Goal: Task Accomplishment & Management: Manage account settings

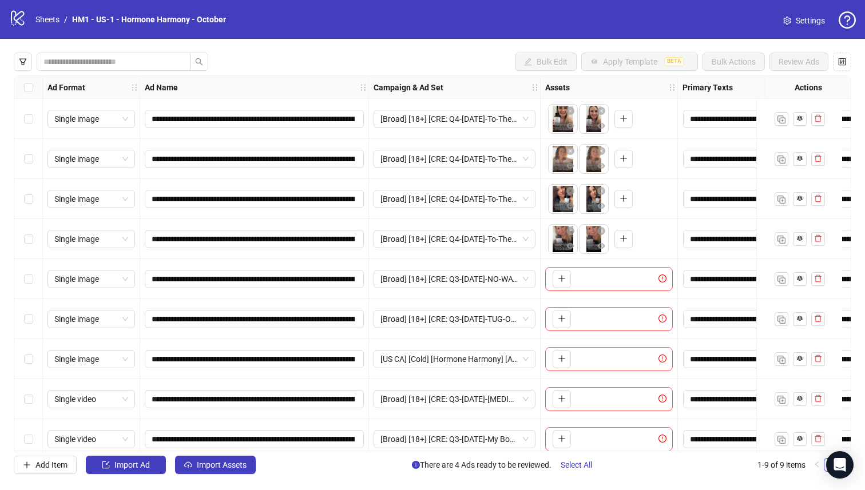
click at [18, 236] on div "Select row 4" at bounding box center [28, 239] width 29 height 40
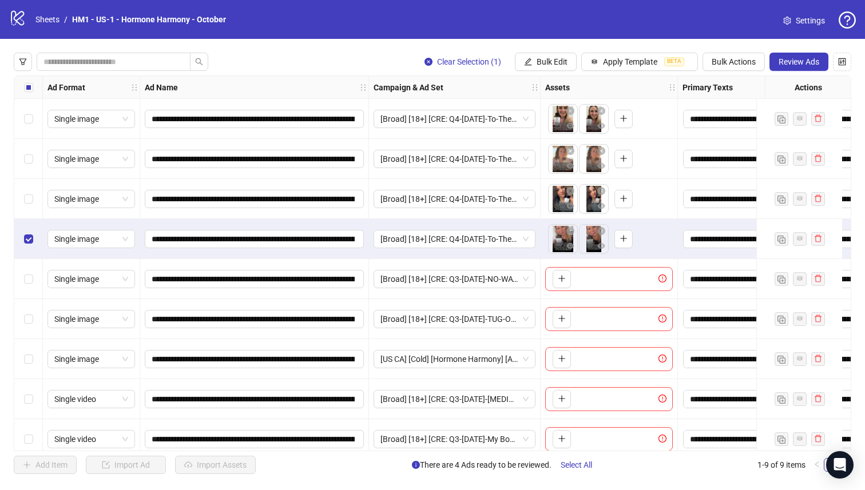
click at [19, 199] on div "Select row 3" at bounding box center [28, 199] width 29 height 40
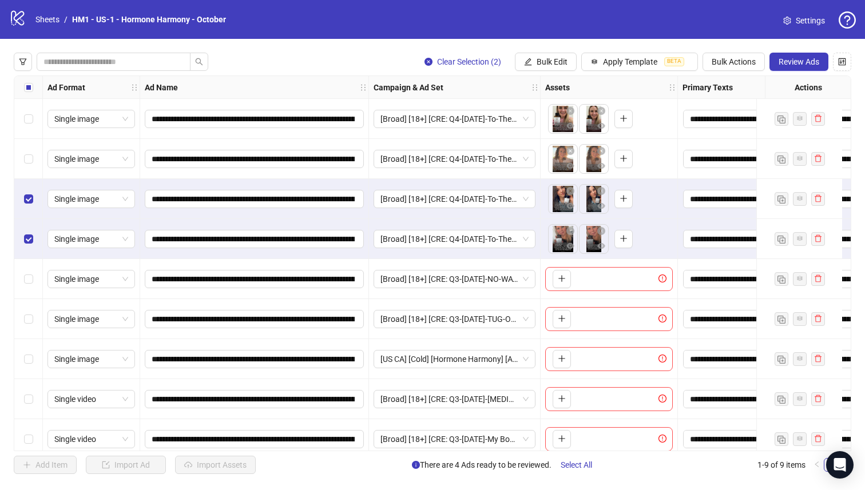
click at [33, 148] on div "Select row 2" at bounding box center [28, 159] width 29 height 40
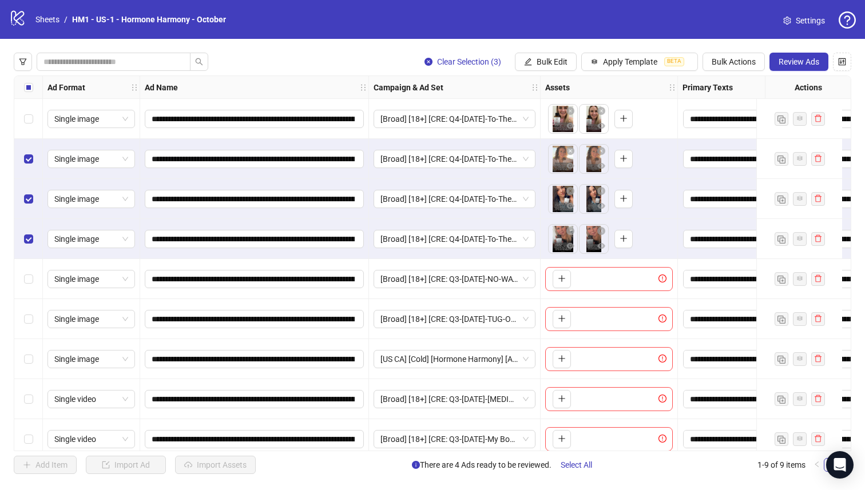
click at [33, 126] on div "Select row 1" at bounding box center [28, 119] width 29 height 40
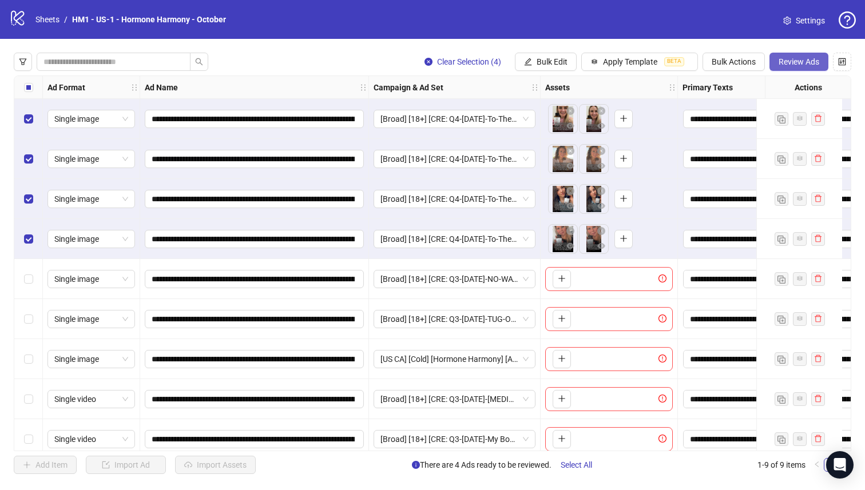
click at [803, 68] on button "Review Ads" at bounding box center [799, 62] width 59 height 18
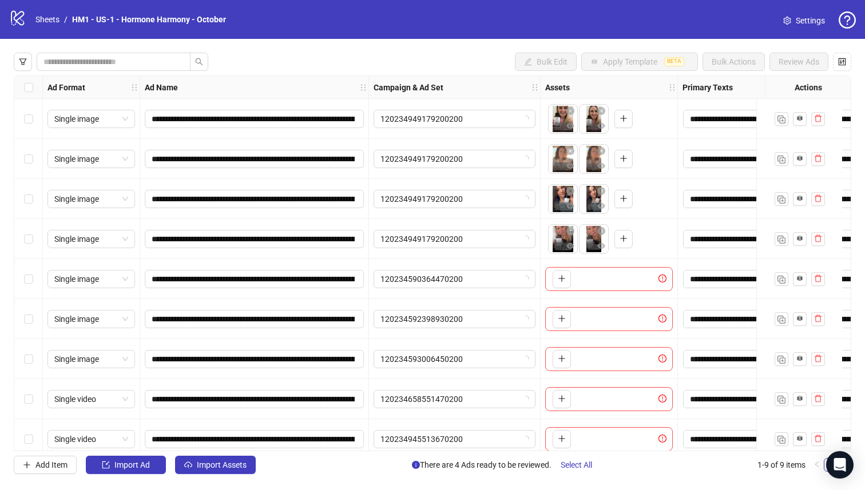
click at [33, 204] on div "Select row 3" at bounding box center [28, 199] width 29 height 40
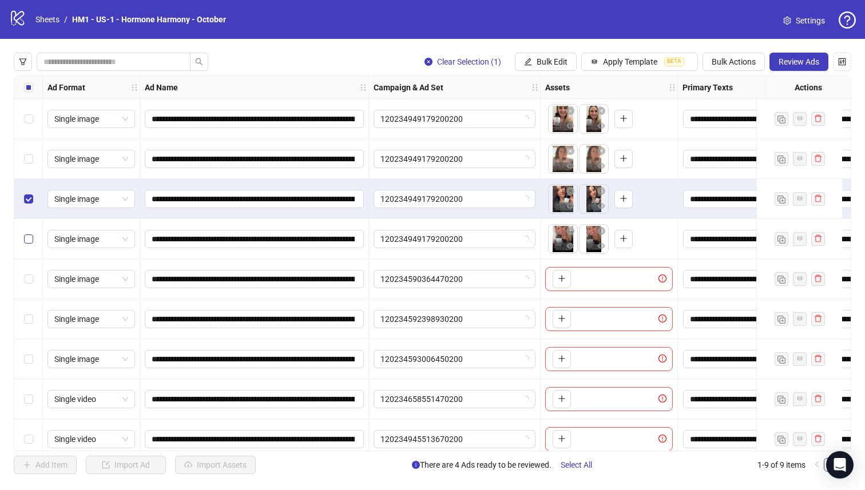
click at [28, 233] on label "Select row 4" at bounding box center [28, 239] width 9 height 13
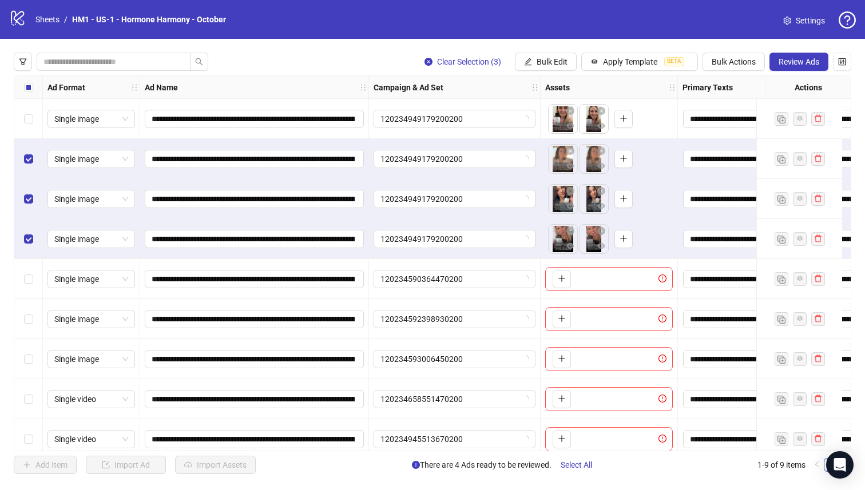
click at [26, 108] on div "Select row 1" at bounding box center [28, 119] width 29 height 40
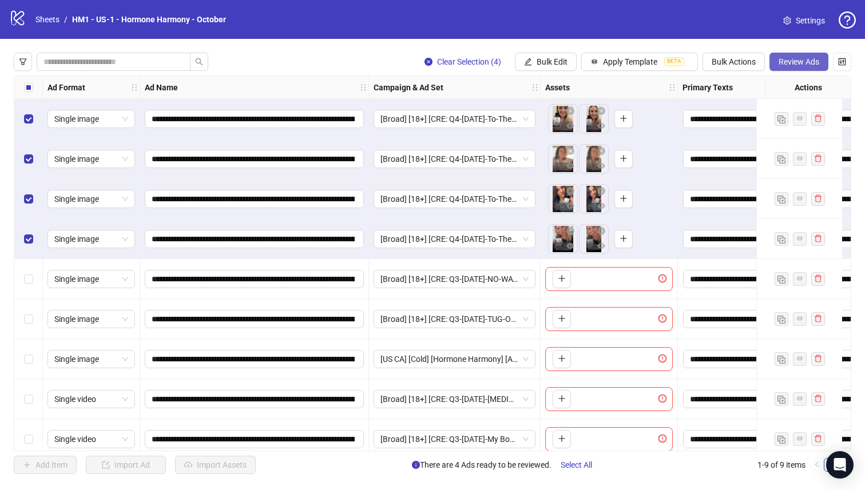
click at [791, 67] on button "Review Ads" at bounding box center [799, 62] width 59 height 18
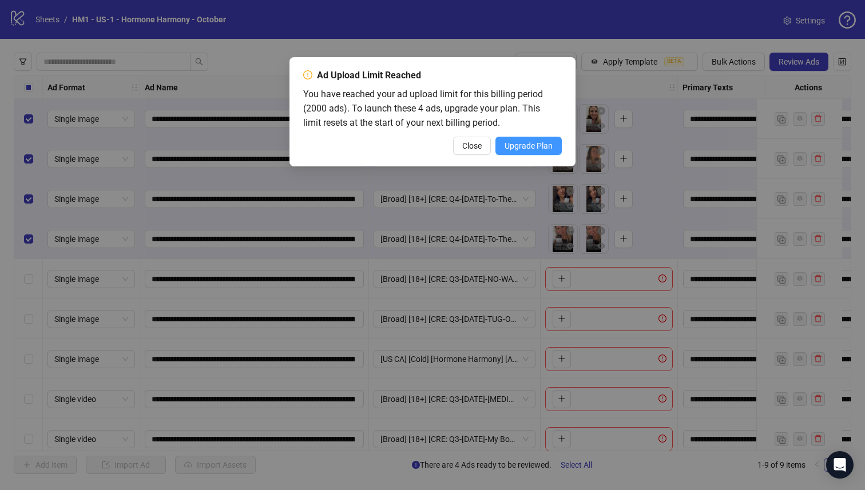
click at [521, 142] on span "Upgrade Plan" at bounding box center [529, 145] width 48 height 9
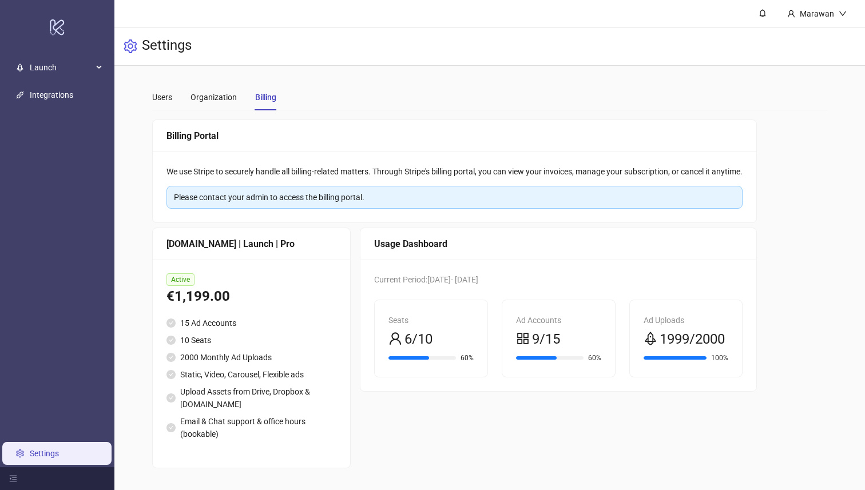
click at [315, 260] on div "Active €1,199.00 15 Ad Accounts 10 Seats 2000 Monthly Ad Uploads Static, Video,…" at bounding box center [251, 364] width 197 height 208
click at [292, 307] on div "€1,199.00" at bounding box center [251, 297] width 170 height 22
click at [210, 105] on div "Organization" at bounding box center [214, 97] width 46 height 26
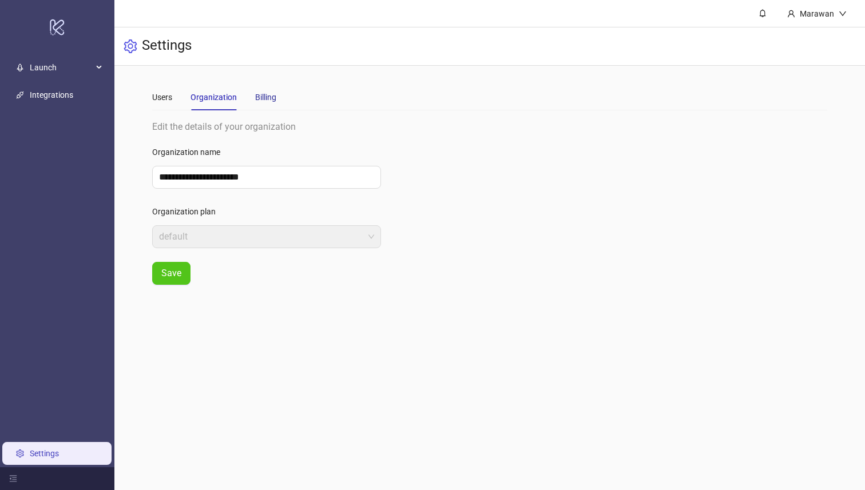
click at [257, 97] on div "Billing" at bounding box center [265, 97] width 21 height 13
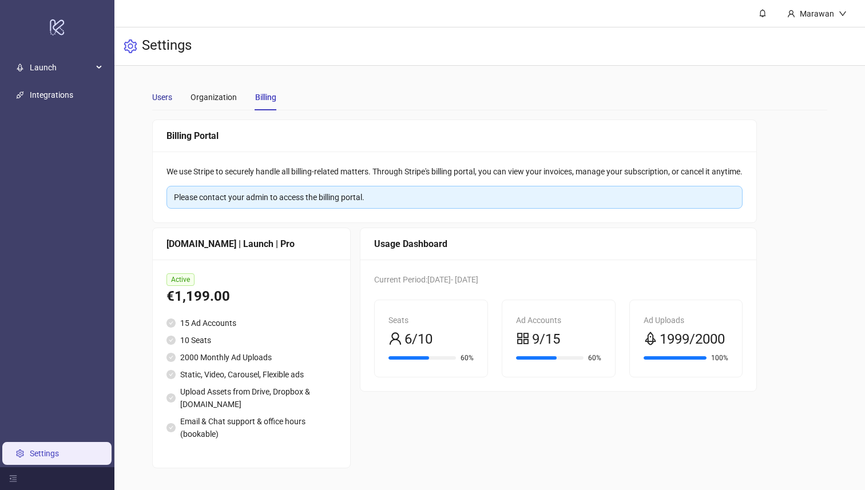
click at [159, 102] on div "Users" at bounding box center [162, 97] width 20 height 13
